Goal: Task Accomplishment & Management: Manage account settings

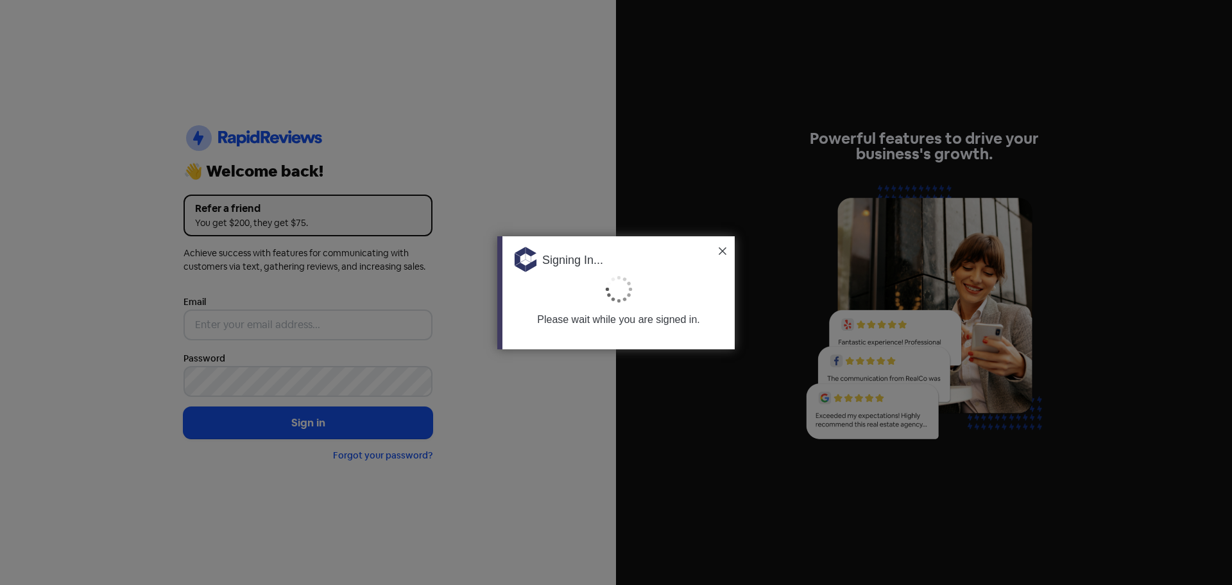
type input "[PERSON_NAME][EMAIL_ADDRESS][DOMAIN_NAME]"
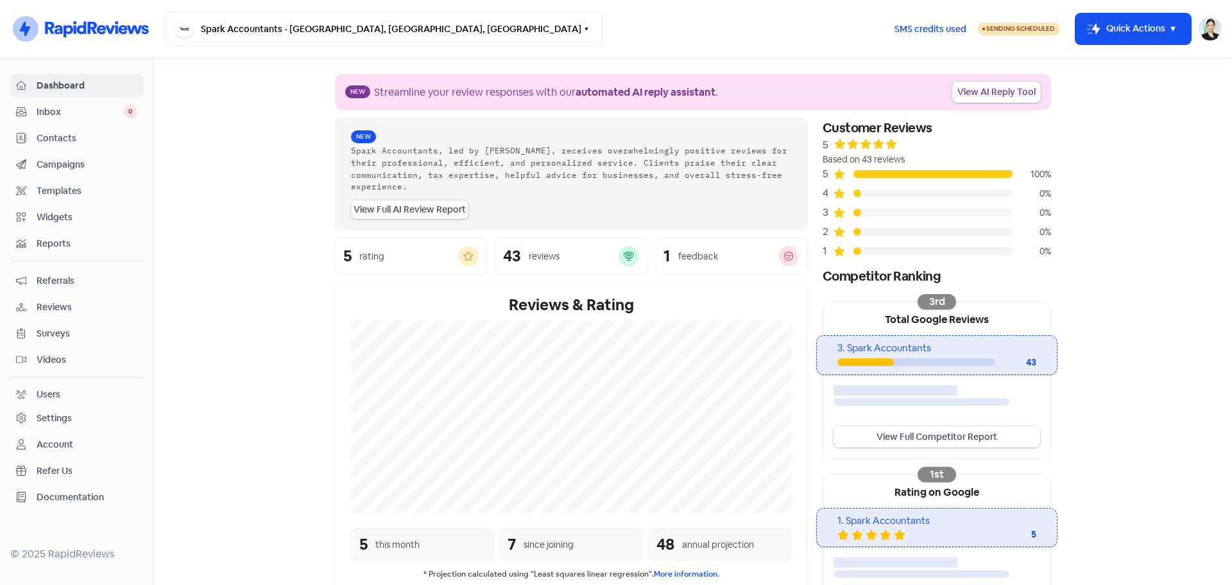
click at [59, 117] on span "Inbox" at bounding box center [80, 111] width 87 height 13
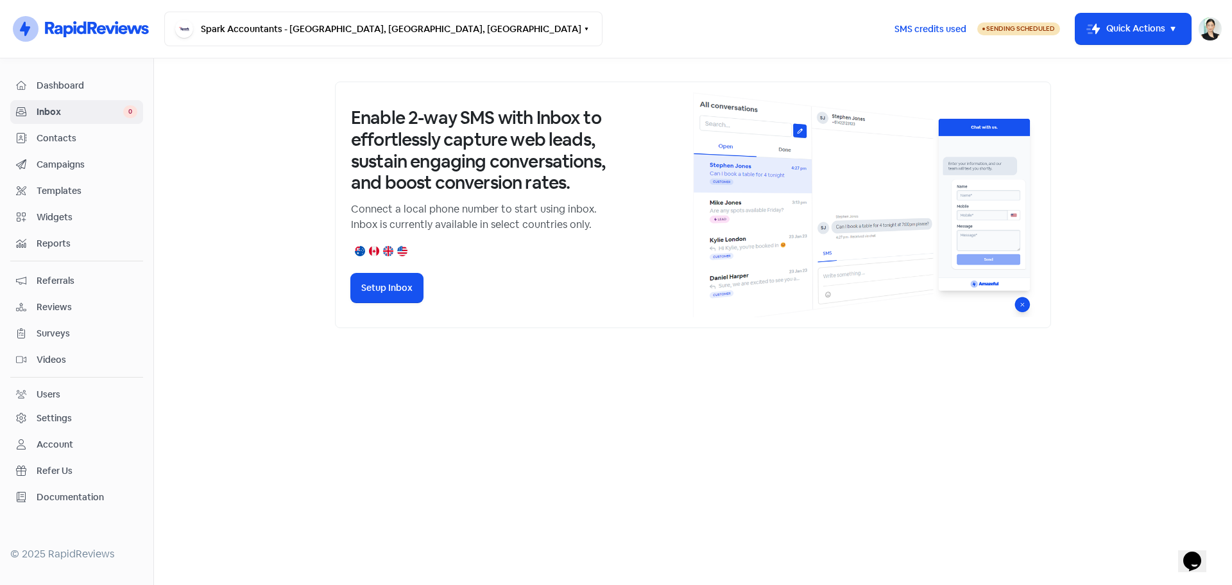
click at [61, 306] on span "Reviews" at bounding box center [87, 306] width 101 height 13
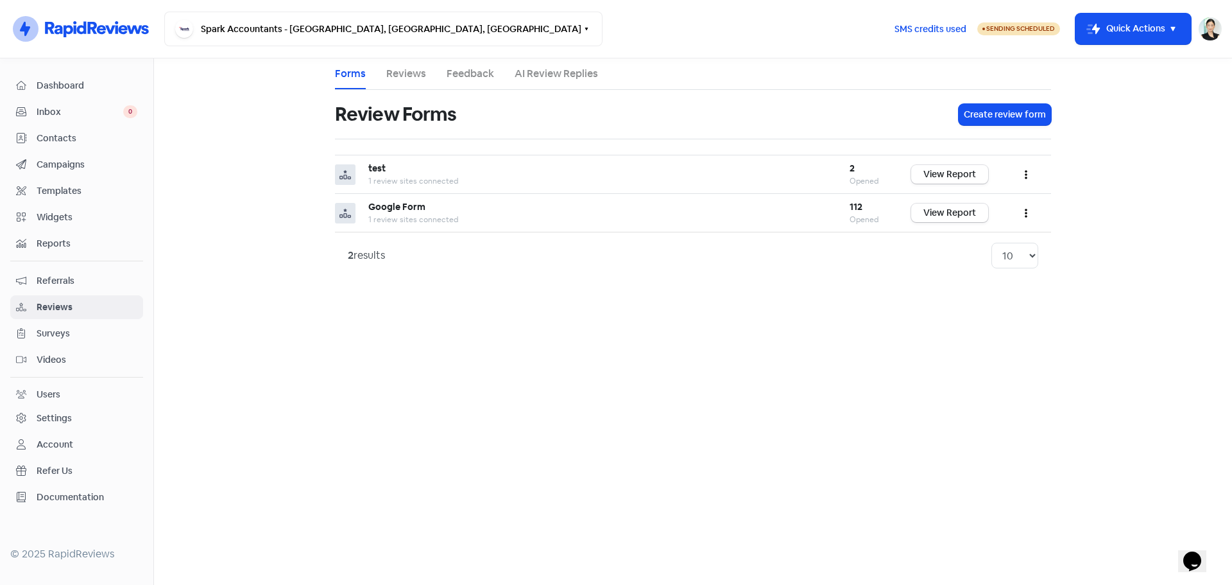
click at [413, 73] on link "Reviews" at bounding box center [406, 73] width 40 height 15
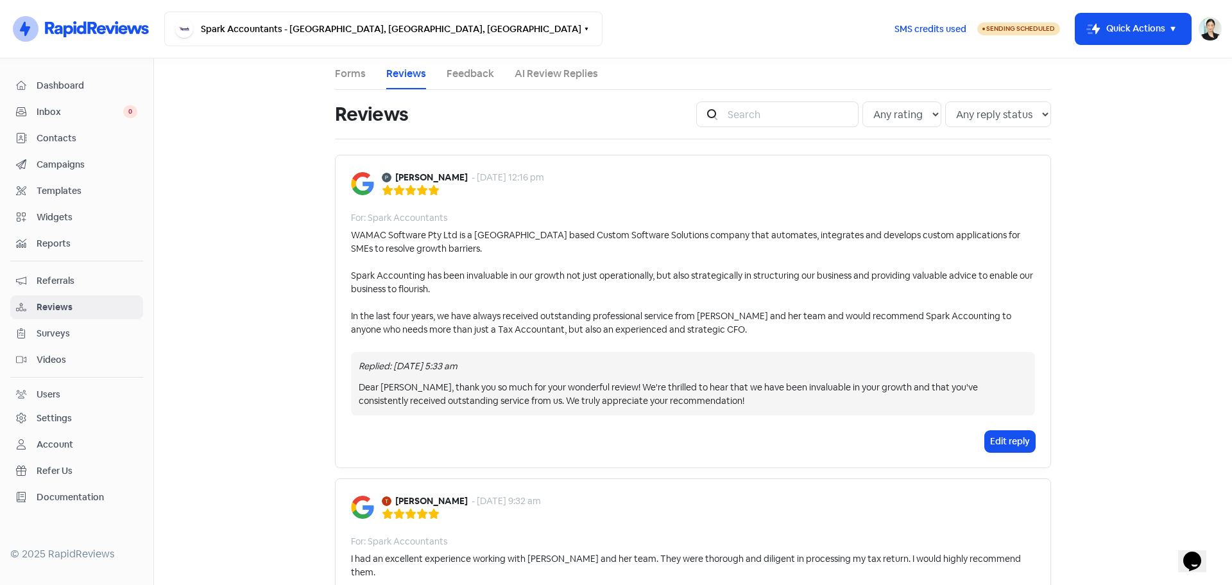
click at [335, 76] on link "Forms" at bounding box center [350, 73] width 31 height 15
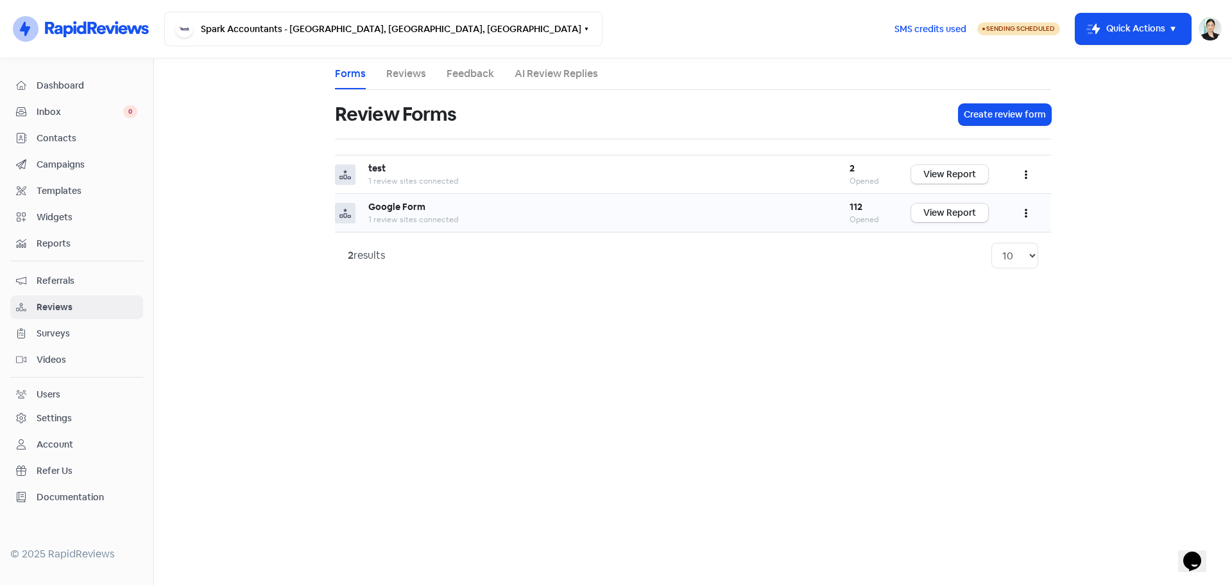
click at [856, 211] on b "112" at bounding box center [856, 207] width 13 height 12
click at [947, 219] on link "View Report" at bounding box center [950, 212] width 77 height 19
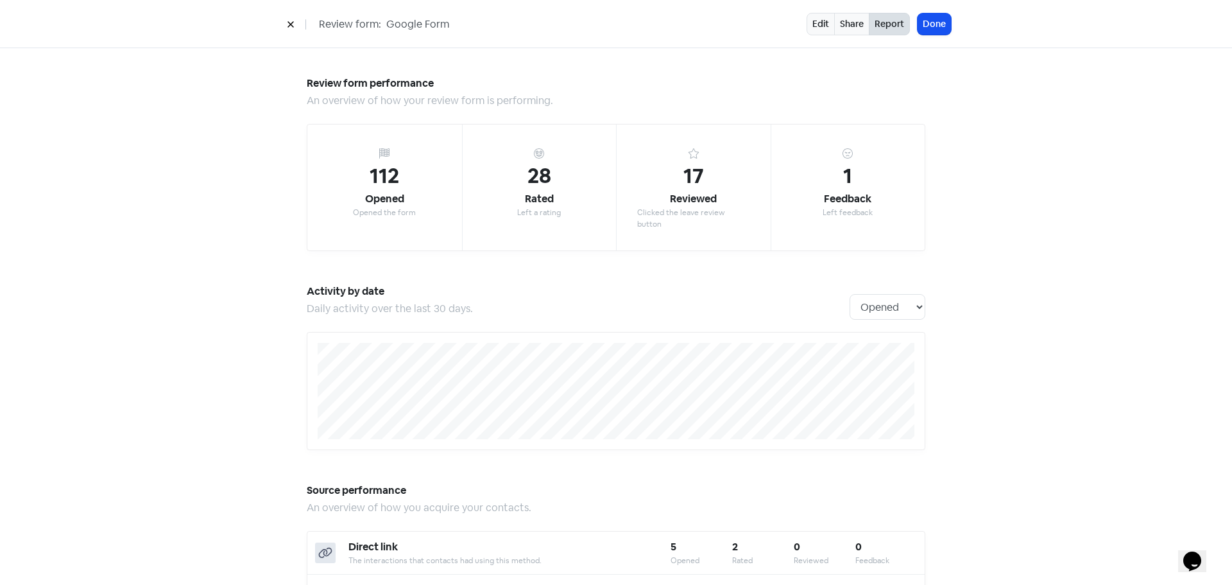
click at [286, 28] on button at bounding box center [290, 24] width 19 height 22
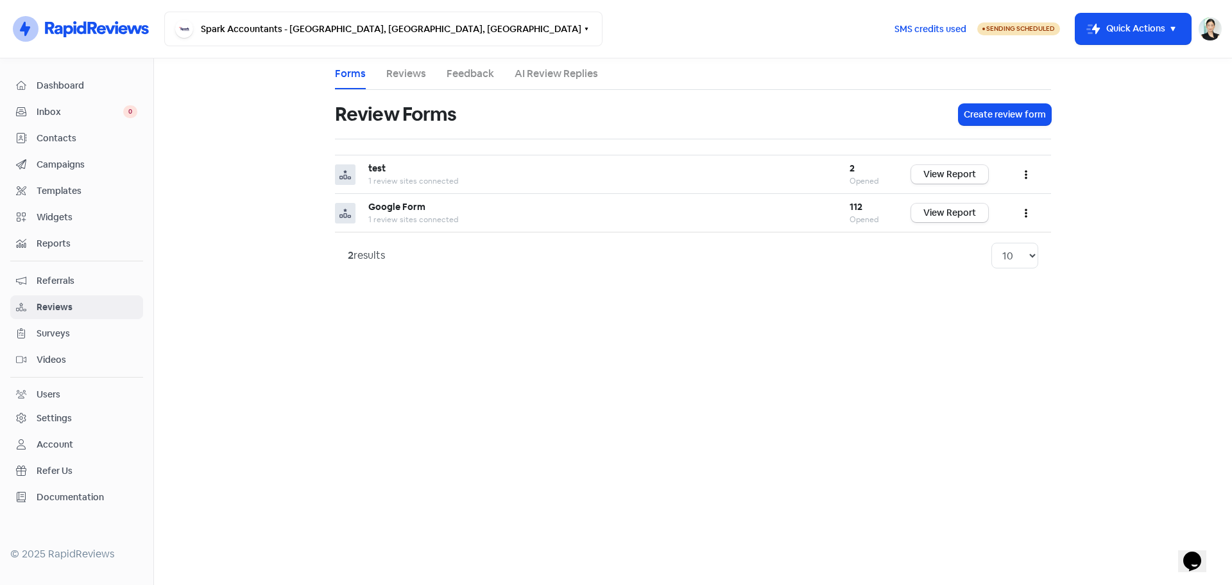
click at [396, 76] on link "Reviews" at bounding box center [406, 73] width 40 height 15
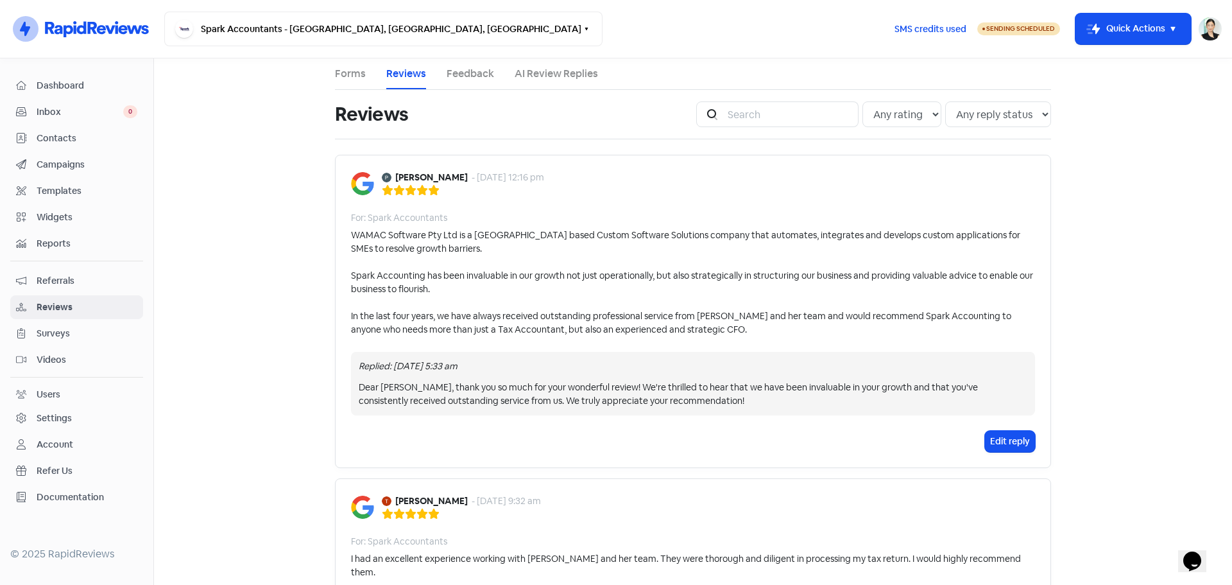
click at [349, 80] on link "Forms" at bounding box center [350, 73] width 31 height 15
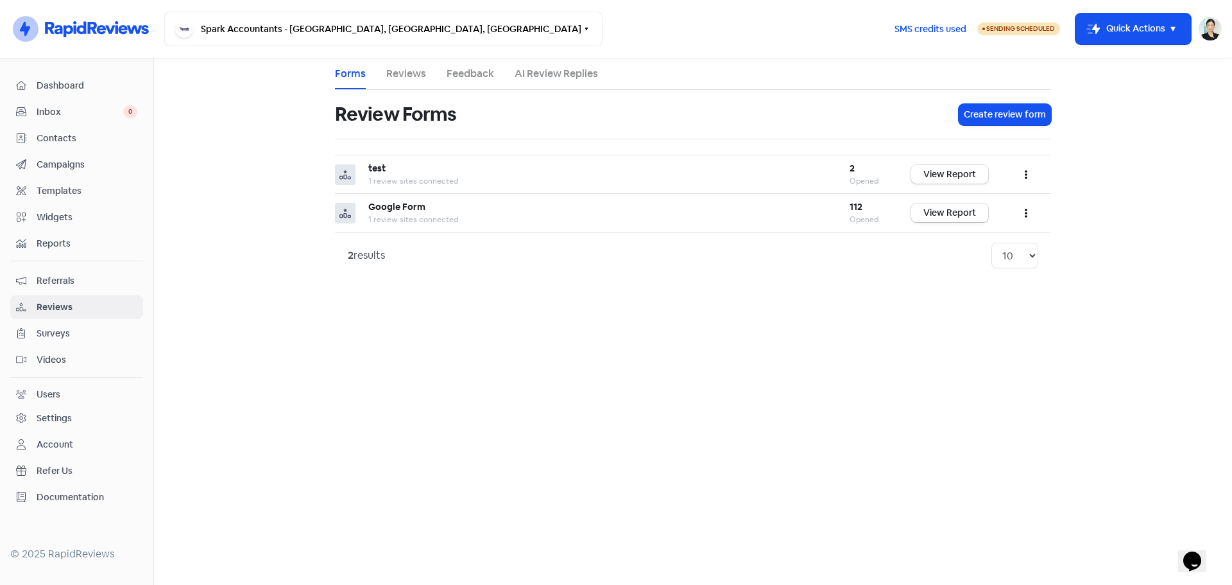
click at [82, 176] on link "Campaigns" at bounding box center [76, 165] width 133 height 24
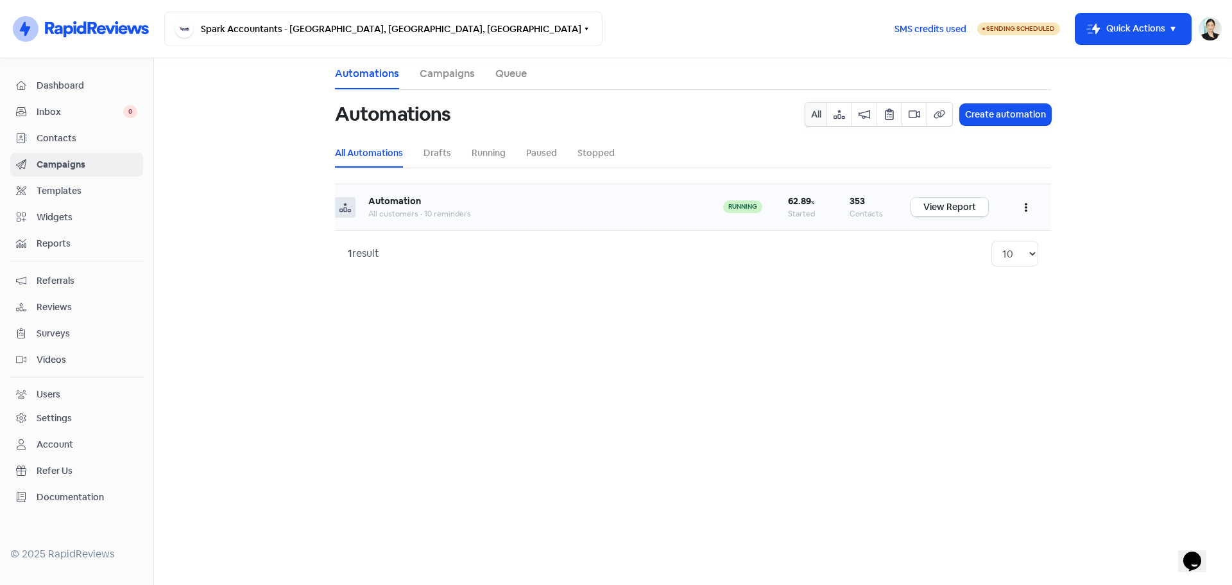
click at [935, 208] on link "View Report" at bounding box center [950, 207] width 77 height 19
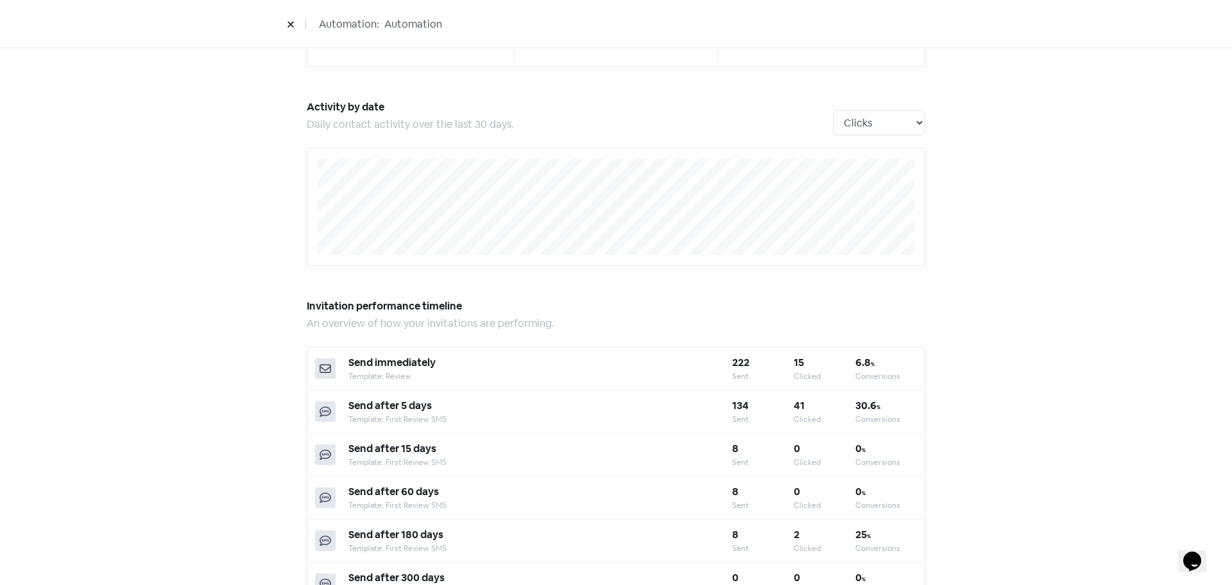
scroll to position [128, 0]
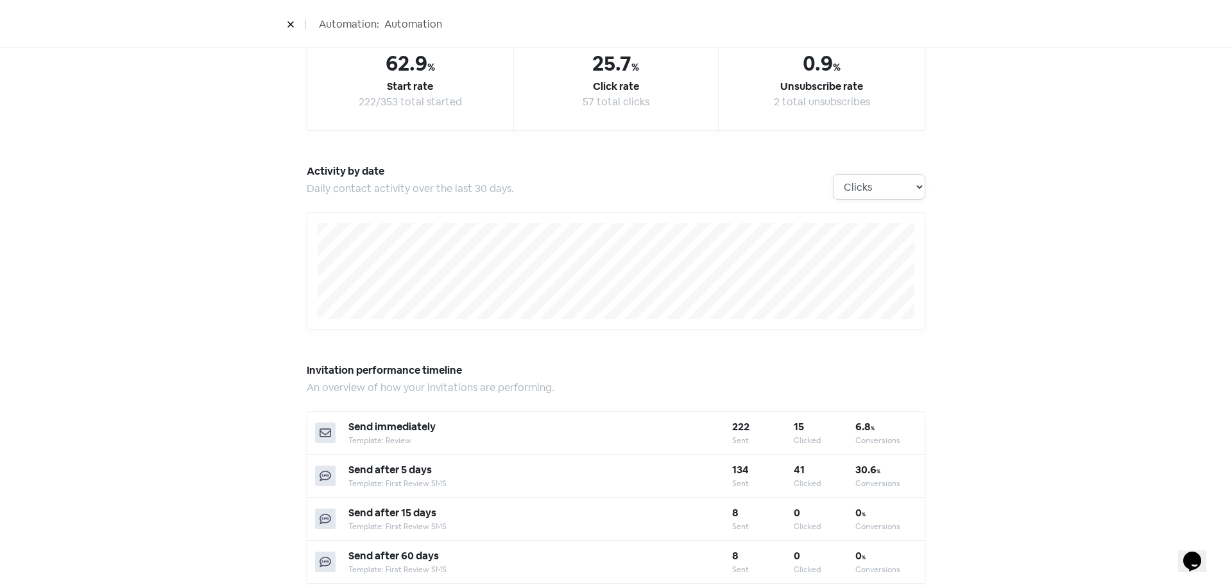
click at [891, 187] on select "Clicks Deliveries Unsubscribes" at bounding box center [879, 187] width 92 height 26
click at [881, 185] on select "Clicks Deliveries Unsubscribes" at bounding box center [879, 187] width 92 height 26
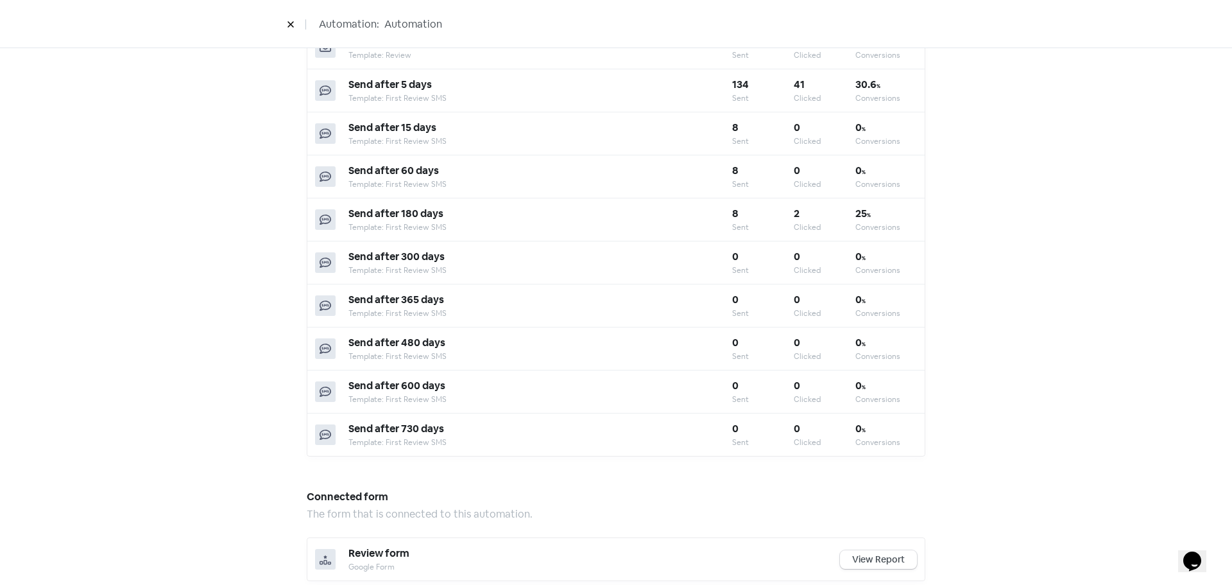
scroll to position [899, 0]
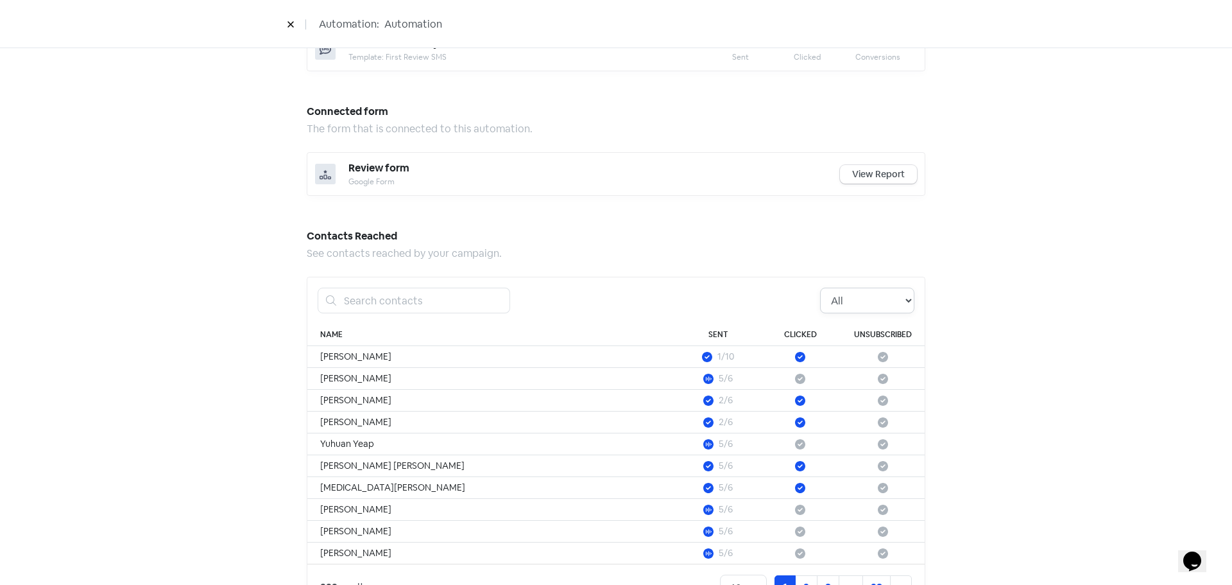
click at [861, 301] on select "All Pending Started Clicked Unsubscribed" at bounding box center [867, 301] width 94 height 26
select select "clicked"
click at [820, 288] on select "All Pending Started Clicked Unsubscribed" at bounding box center [867, 301] width 94 height 26
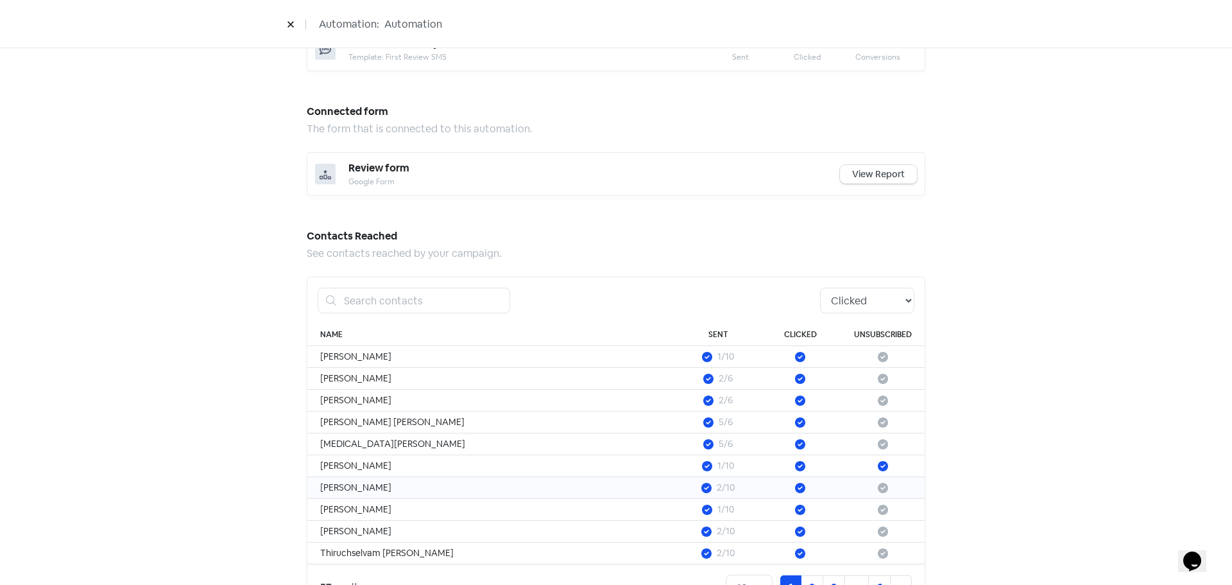
scroll to position [951, 0]
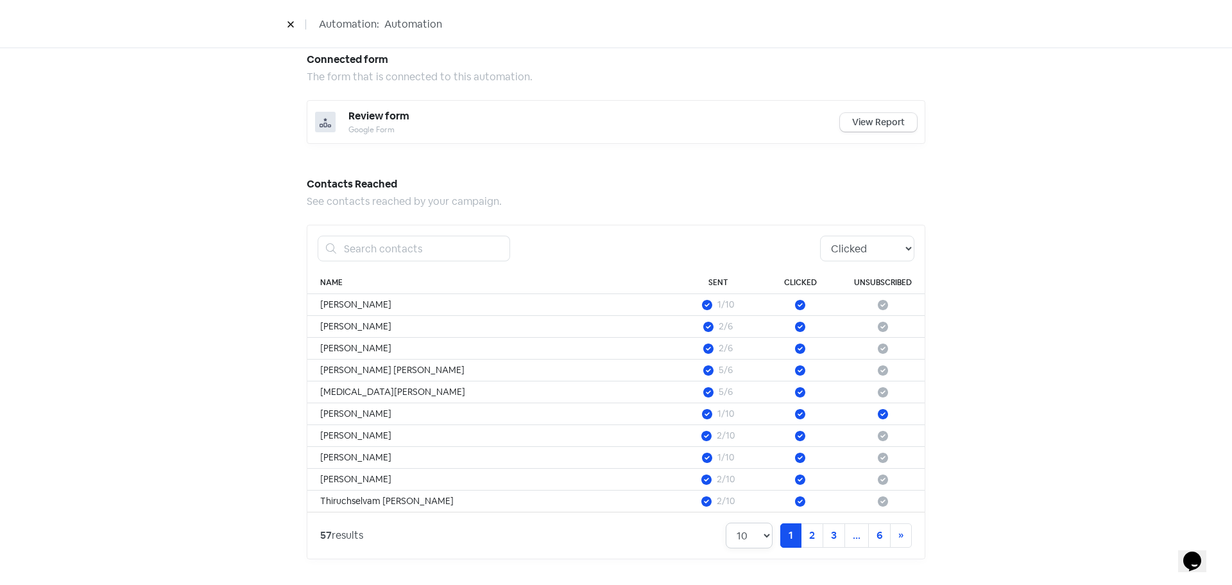
click at [756, 535] on select "10 20 30 50 100" at bounding box center [749, 536] width 47 height 26
select select "100"
click at [726, 523] on select "10 20 30 50 100" at bounding box center [749, 536] width 47 height 26
click at [1055, 341] on div "Automation performance An overview of how your automation is performing. 62.9 %…" at bounding box center [616, 362] width 1232 height 2497
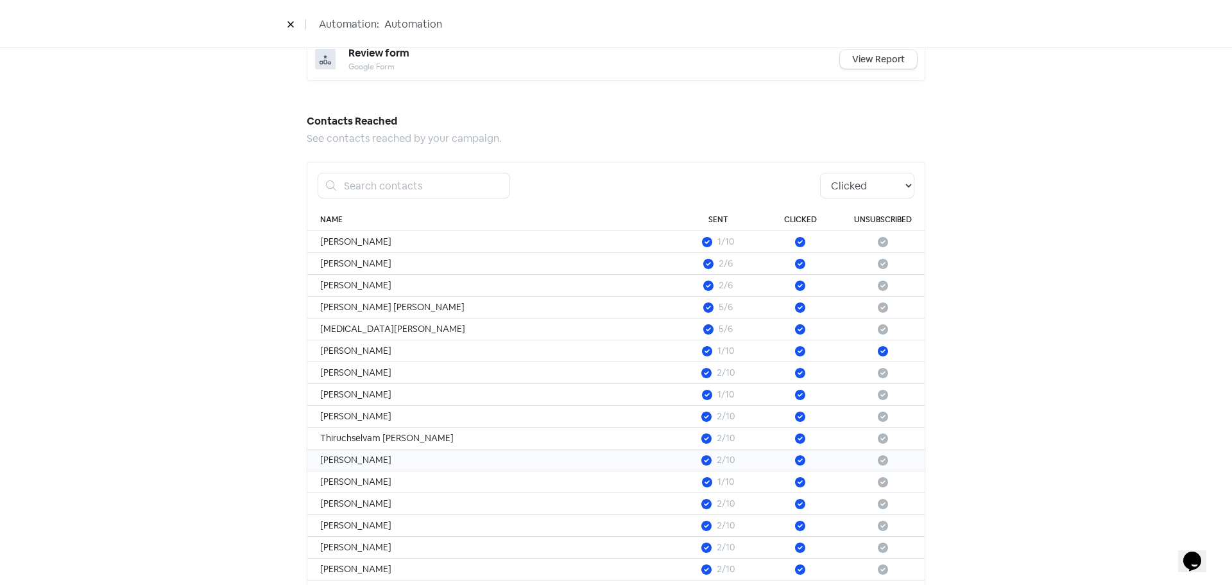
scroll to position [1078, 0]
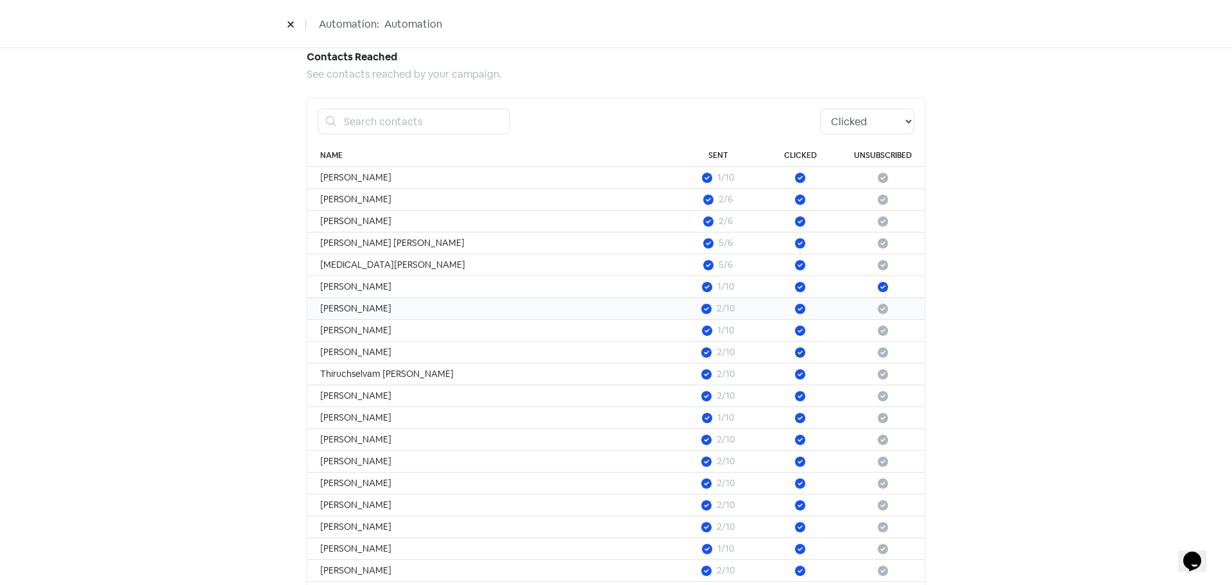
click at [351, 304] on td "[PERSON_NAME]" at bounding box center [492, 309] width 370 height 22
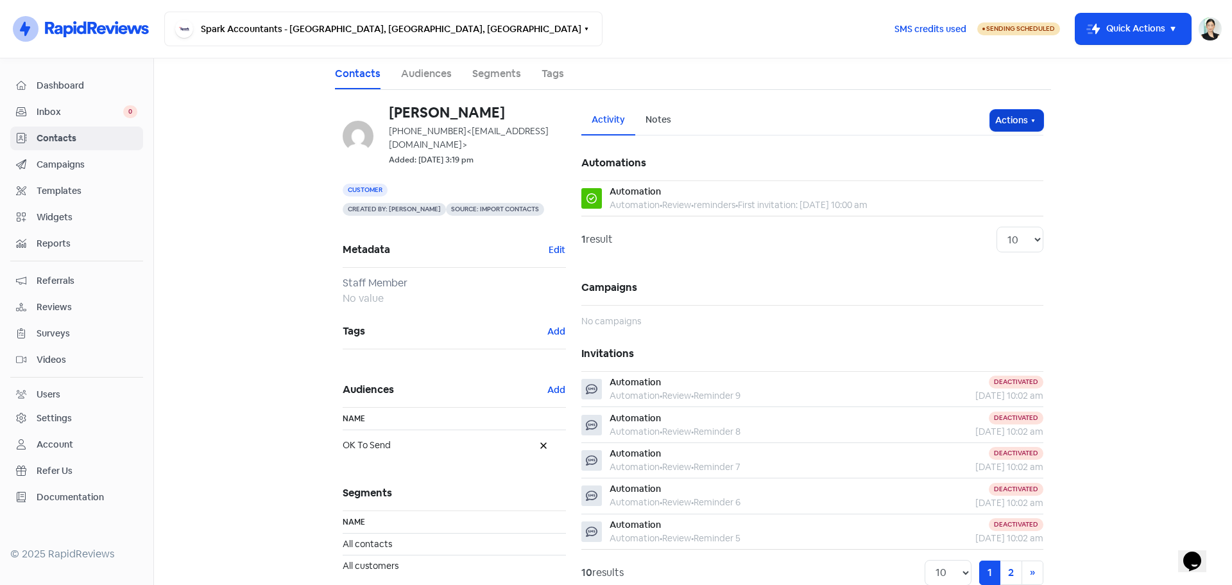
click at [1032, 117] on icon "button" at bounding box center [1033, 121] width 10 height 10
click at [978, 205] on button "Unsubscribe" at bounding box center [992, 206] width 101 height 26
